Goal: Task Accomplishment & Management: Manage account settings

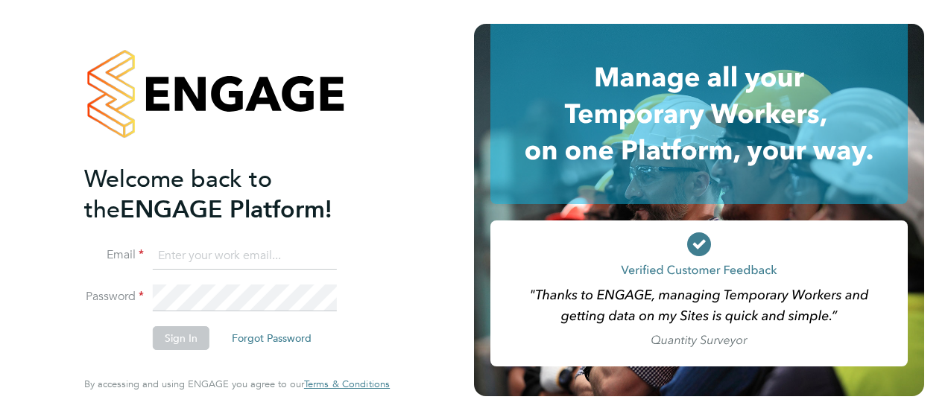
click at [288, 265] on input at bounding box center [245, 256] width 184 height 27
type input "Nicholas.morgan@hays.com"
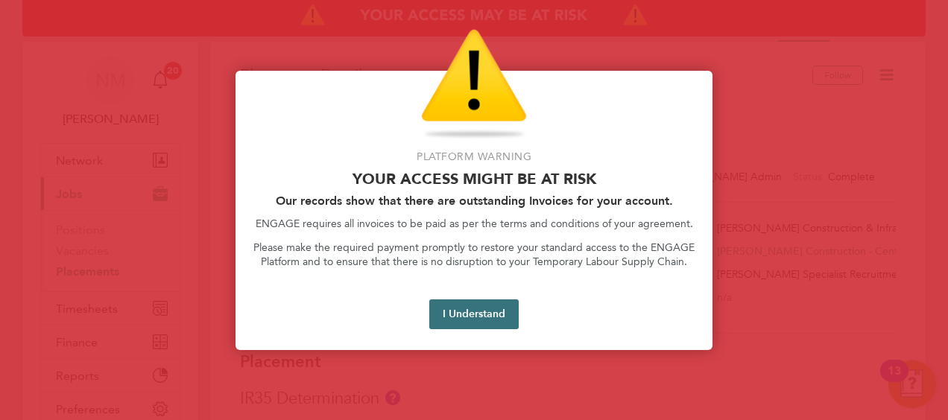
click at [457, 306] on button "I Understand" at bounding box center [473, 314] width 89 height 30
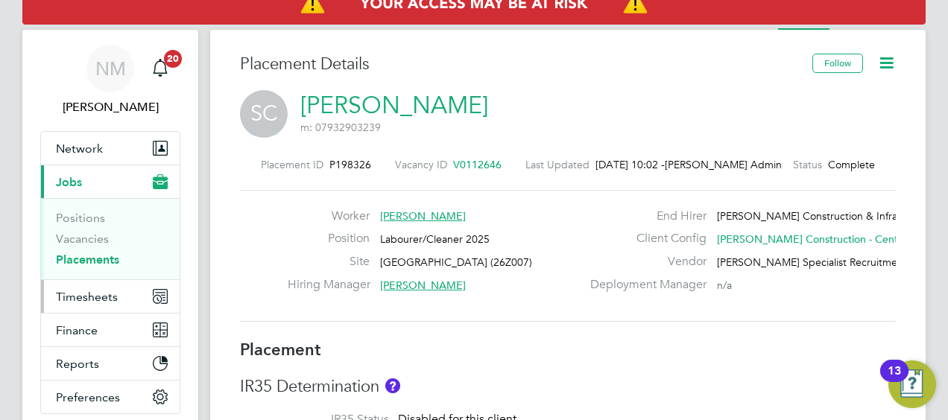
click at [118, 286] on button "Timesheets" at bounding box center [110, 296] width 139 height 33
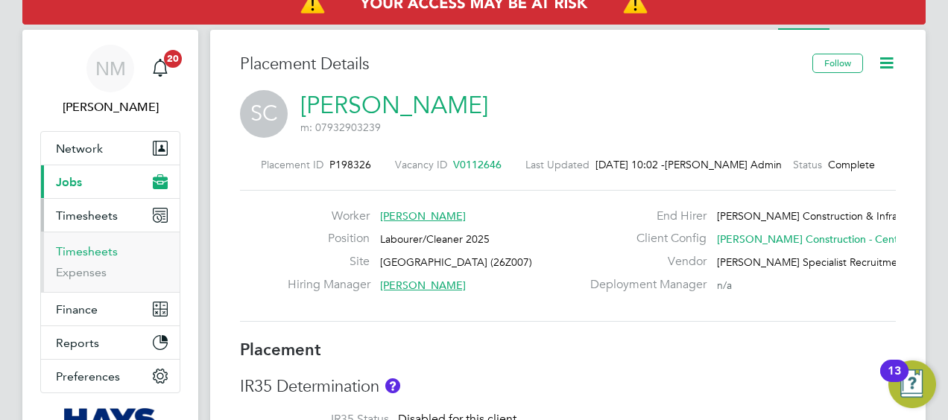
click at [85, 256] on link "Timesheets" at bounding box center [87, 251] width 62 height 14
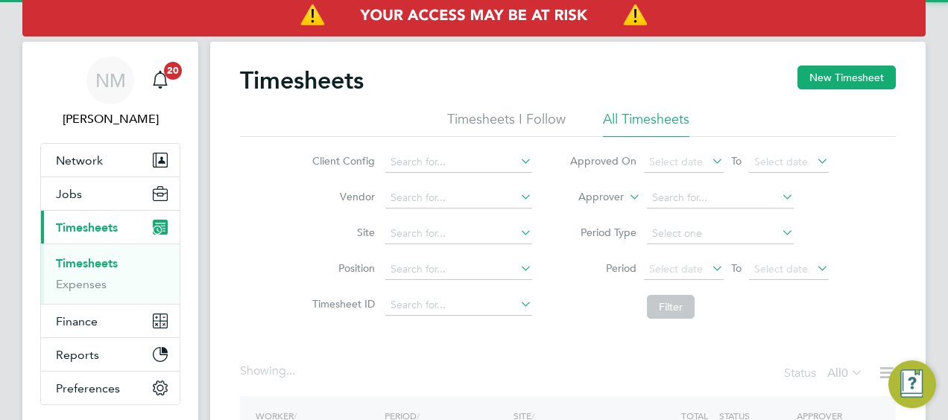
click at [600, 203] on div "Timesheets New Timesheet Timesheets I Follow All Timesheets Client Config Vendo…" at bounding box center [567, 294] width 715 height 505
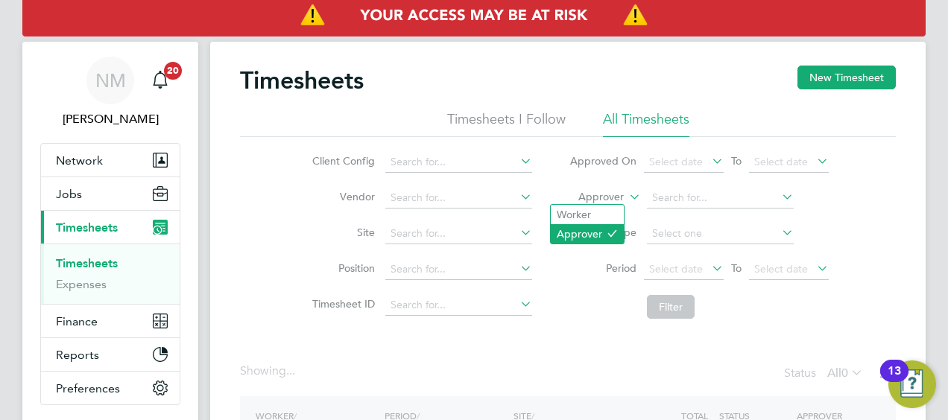
click at [592, 229] on li "Approver" at bounding box center [586, 233] width 73 height 19
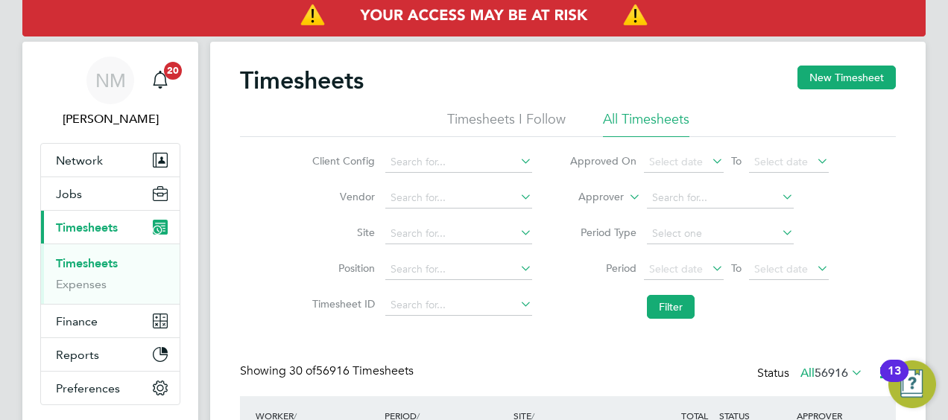
click at [596, 196] on label "Approver" at bounding box center [589, 197] width 67 height 15
click at [588, 183] on li "Approver" at bounding box center [698, 198] width 296 height 36
click at [590, 195] on label "Approver" at bounding box center [589, 197] width 67 height 15
click at [582, 204] on ul "Worker Approver" at bounding box center [587, 224] width 74 height 40
click at [590, 191] on label "Approver" at bounding box center [589, 197] width 67 height 15
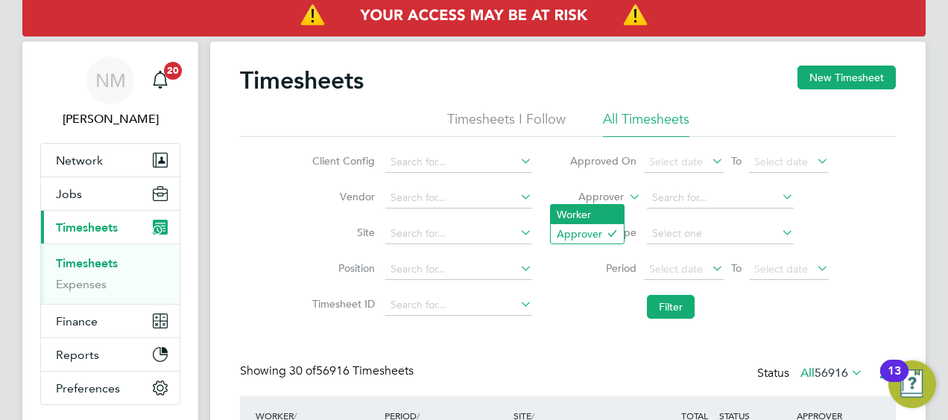
click at [588, 220] on li "Worker" at bounding box center [586, 214] width 73 height 19
click at [708, 191] on input at bounding box center [720, 198] width 147 height 21
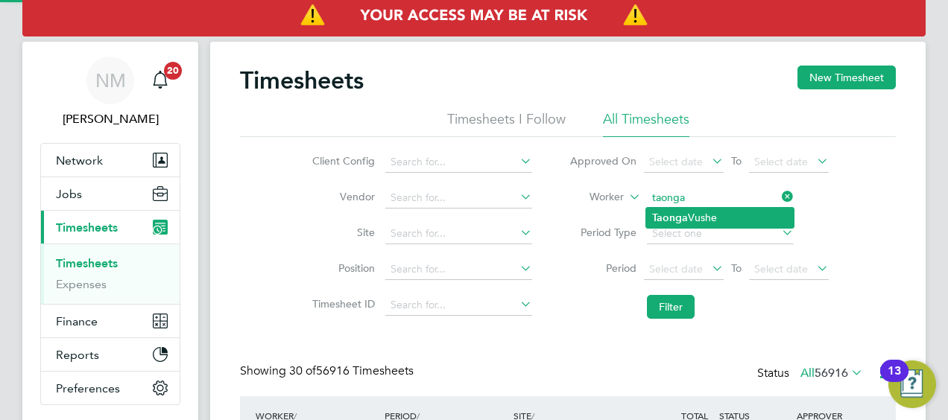
click at [712, 220] on li "Taonga Vushe" at bounding box center [719, 218] width 147 height 20
type input "Taonga Vushe"
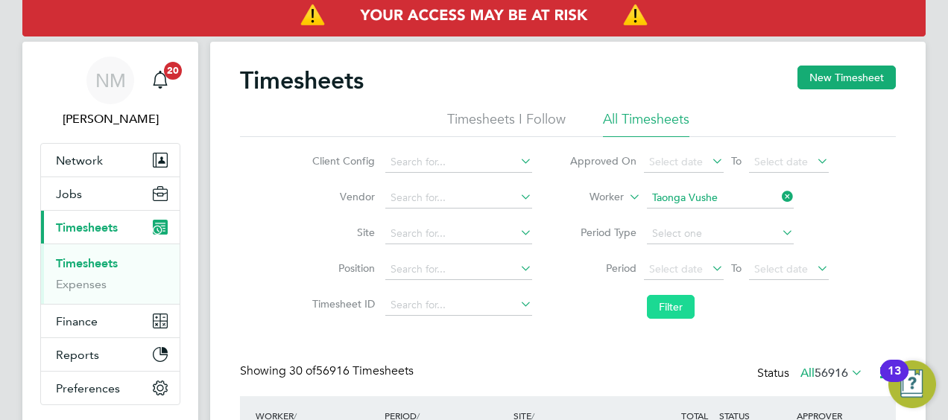
click at [672, 310] on button "Filter" at bounding box center [671, 307] width 48 height 24
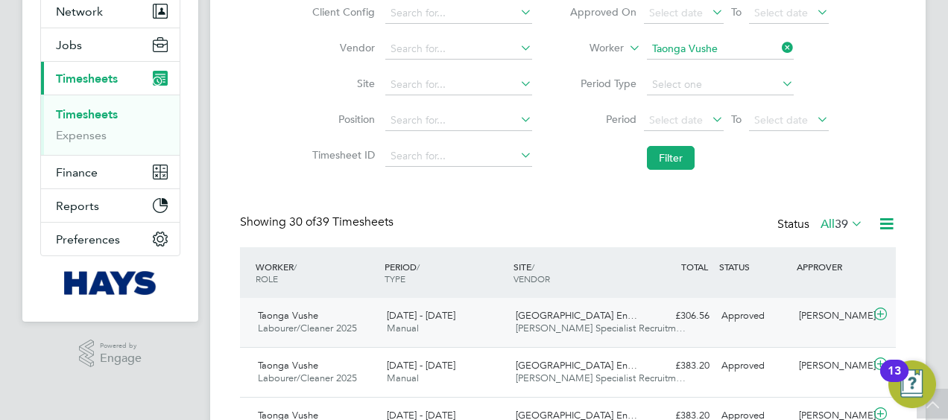
click at [564, 324] on span "[PERSON_NAME] Specialist Recruitm…" at bounding box center [600, 328] width 170 height 13
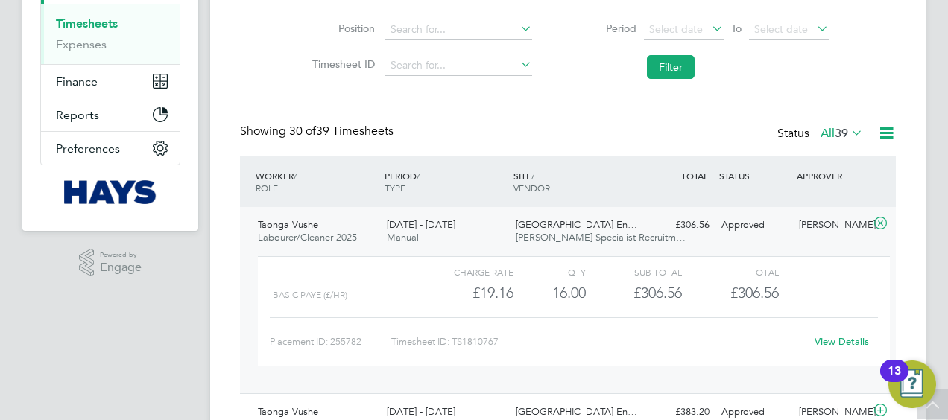
click at [832, 335] on link "View Details" at bounding box center [841, 341] width 54 height 13
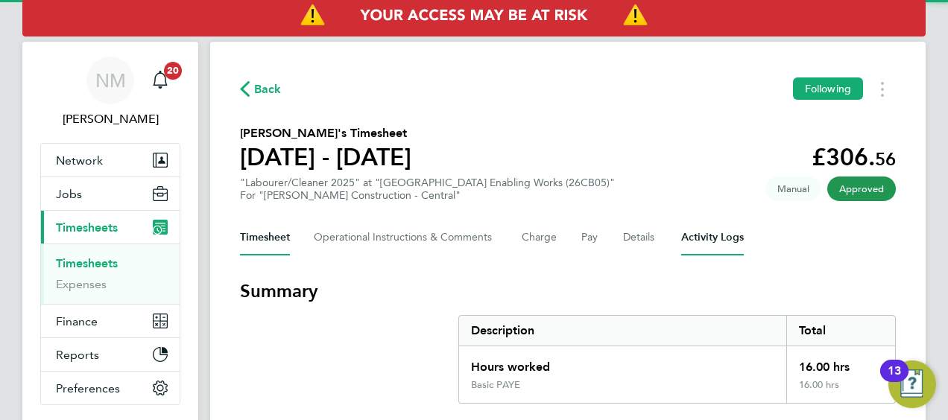
click at [691, 238] on Logs-tab "Activity Logs" at bounding box center [712, 238] width 63 height 36
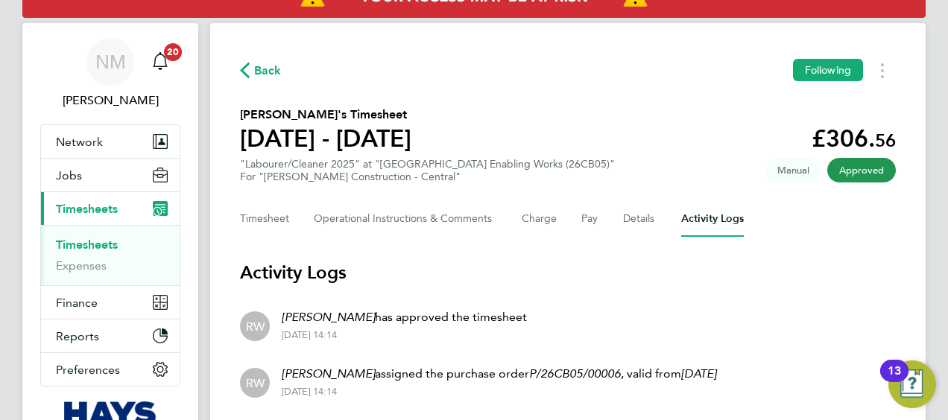
scroll to position [15, 0]
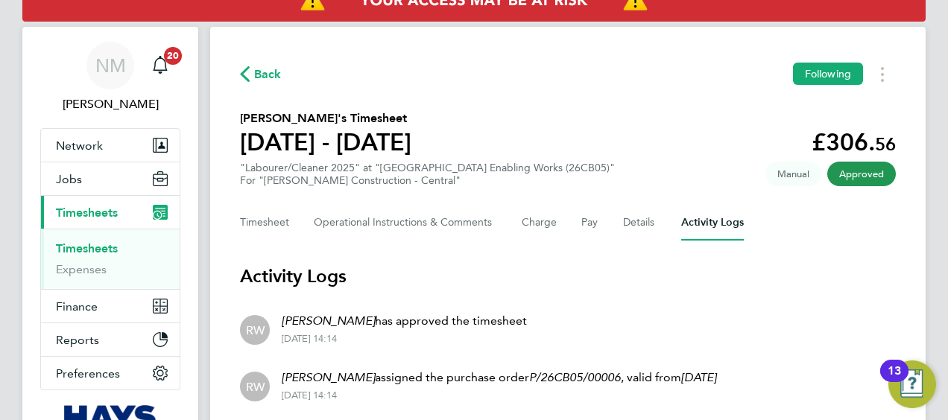
click at [257, 73] on span "Back" at bounding box center [268, 75] width 28 height 18
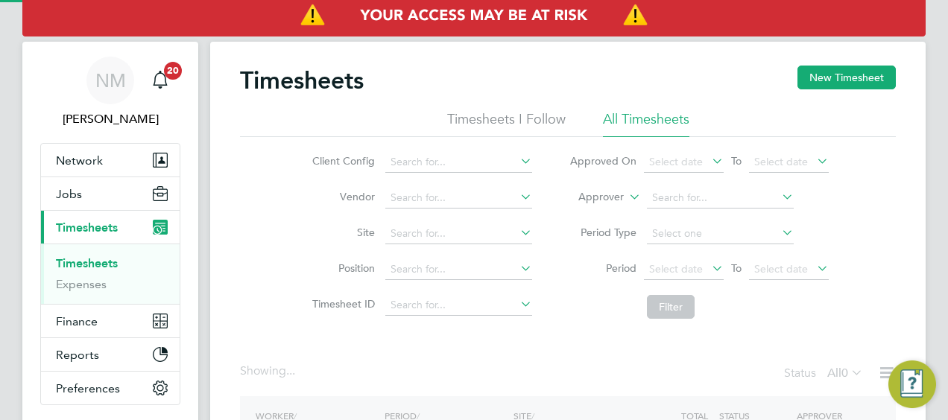
click at [620, 200] on label "Approver" at bounding box center [589, 197] width 67 height 15
click at [586, 223] on li "Worker" at bounding box center [586, 214] width 73 height 19
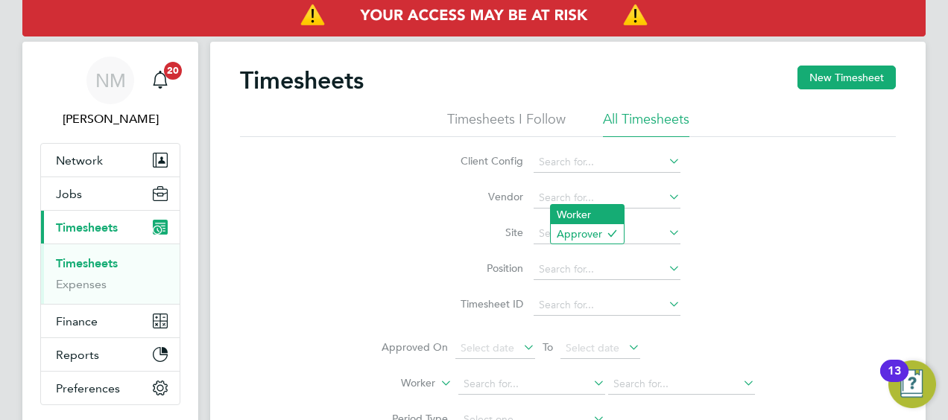
click at [586, 216] on li "Worker" at bounding box center [586, 214] width 73 height 19
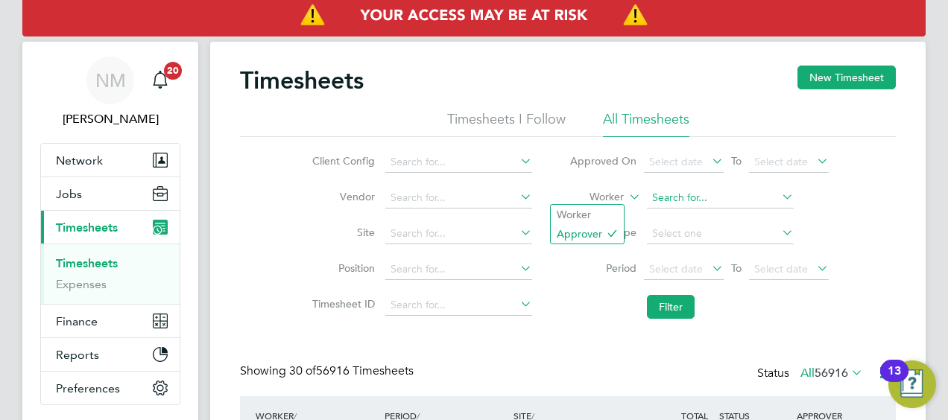
click at [673, 199] on input at bounding box center [720, 198] width 147 height 21
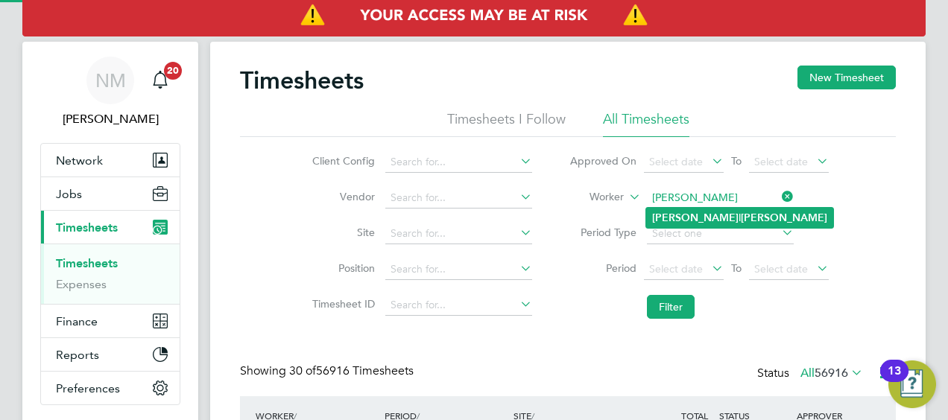
click at [740, 220] on b "Thompson" at bounding box center [783, 218] width 86 height 13
type input "Russell Thompson"
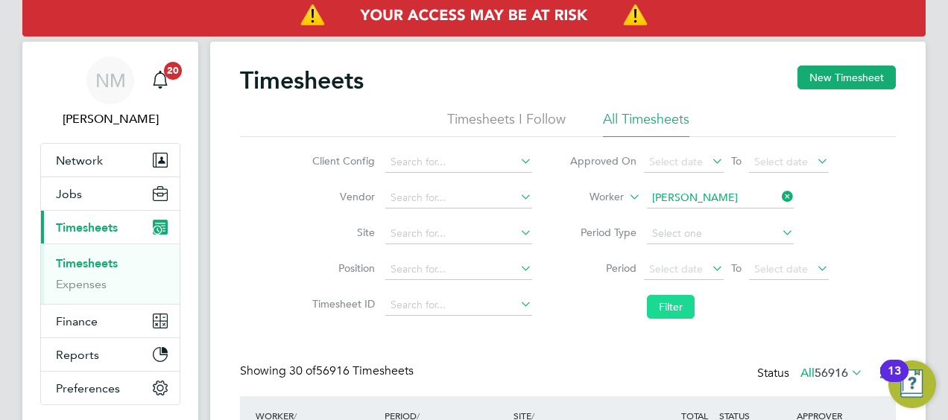
click at [659, 301] on button "Filter" at bounding box center [671, 307] width 48 height 24
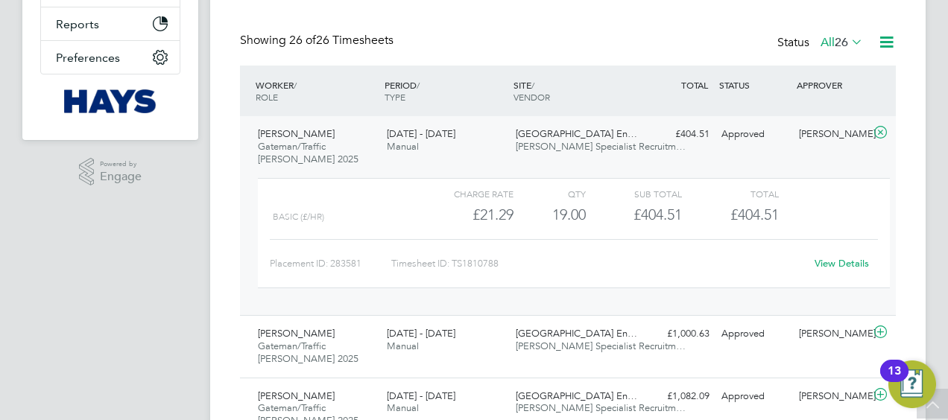
click at [837, 263] on link "View Details" at bounding box center [841, 263] width 54 height 13
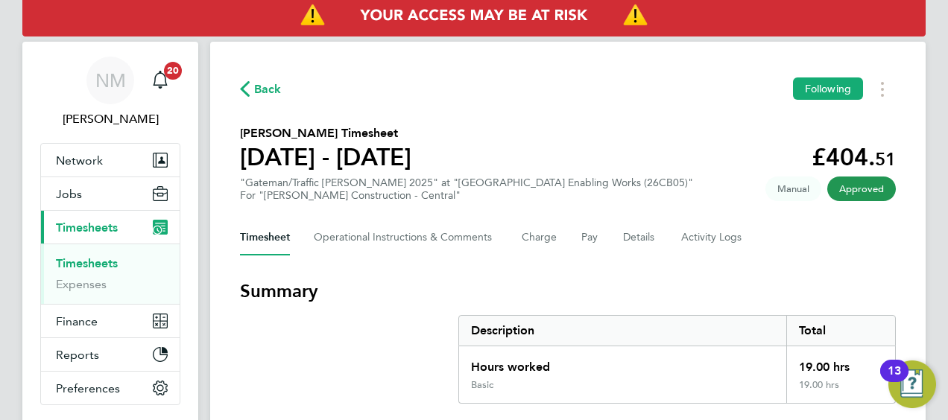
scroll to position [7, 0]
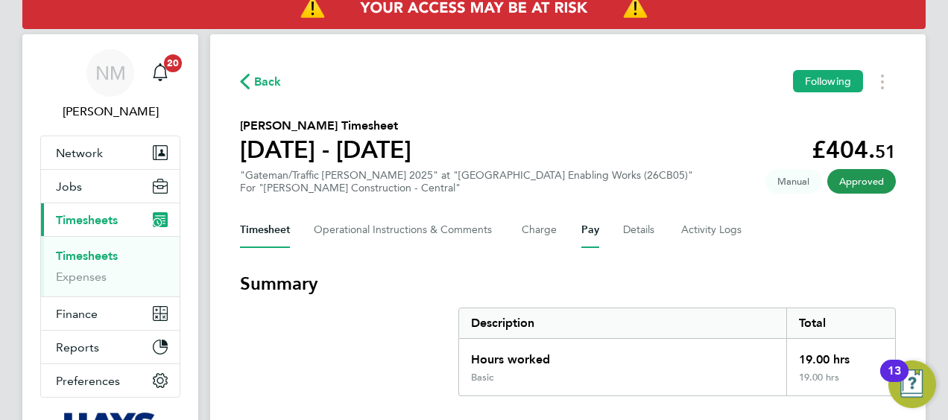
click at [597, 228] on button "Pay" at bounding box center [590, 230] width 18 height 36
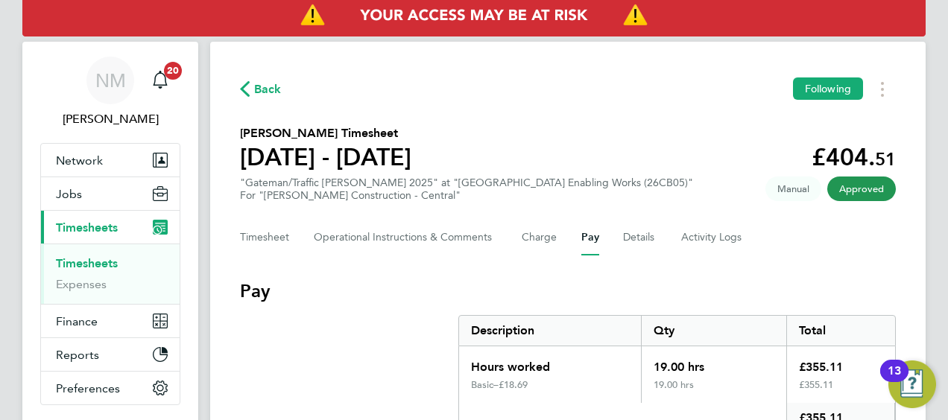
scroll to position [112, 0]
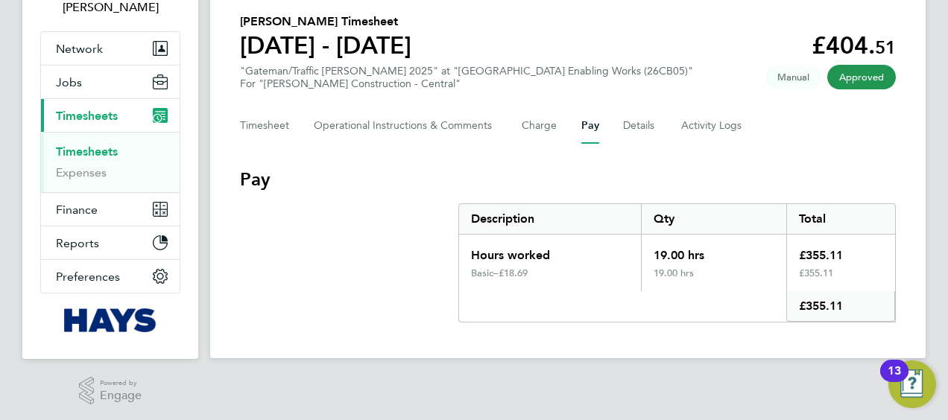
click at [276, 145] on div "Back Following Russell Thompson's Timesheet 23 - 29 Aug 2025 £404. 51 "Gateman/…" at bounding box center [567, 144] width 715 height 428
click at [272, 134] on button "Timesheet" at bounding box center [265, 126] width 50 height 36
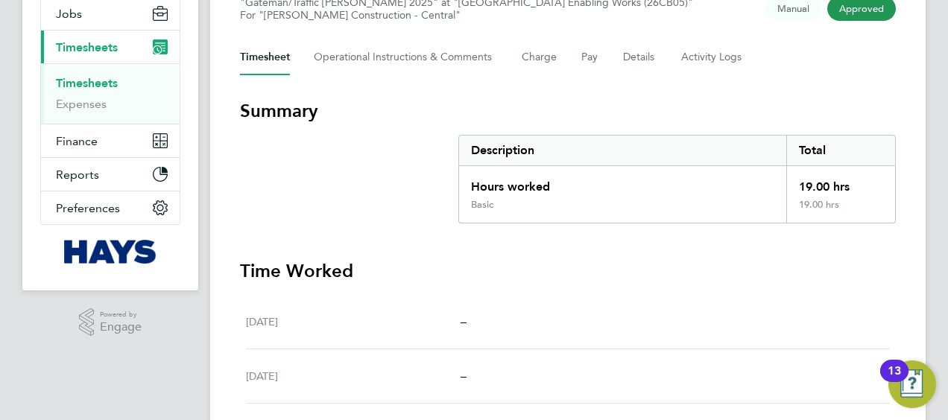
scroll to position [179, 0]
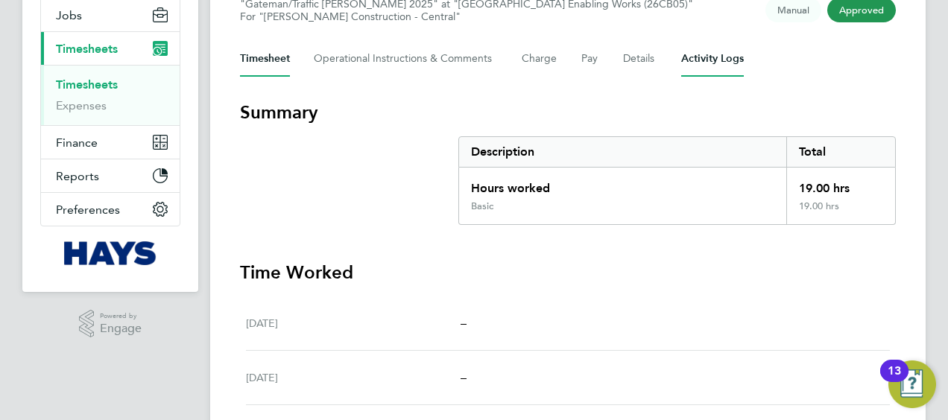
click at [690, 60] on Logs-tab "Activity Logs" at bounding box center [712, 59] width 63 height 36
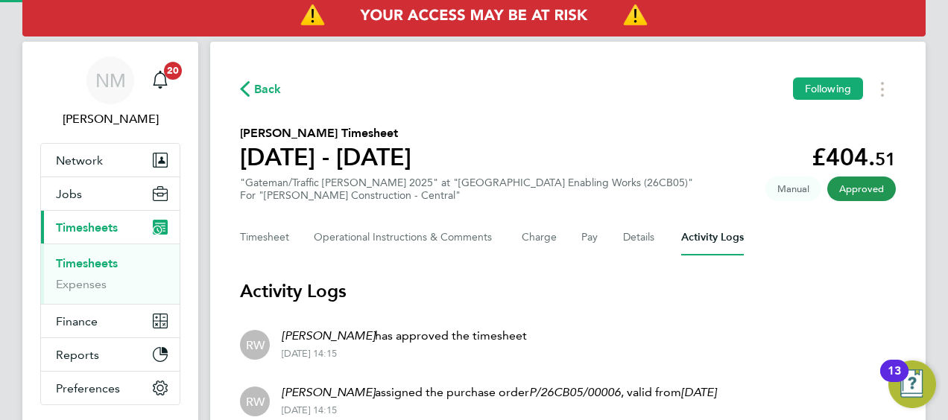
scroll to position [40, 0]
